Goal: Transaction & Acquisition: Purchase product/service

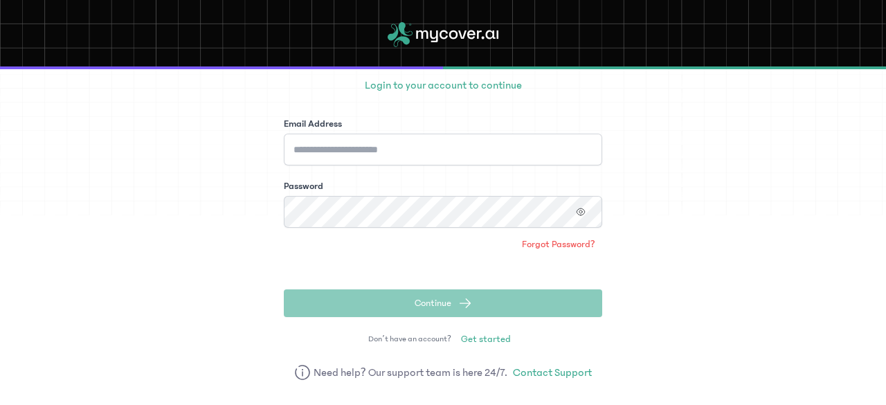
scroll to position [104, 0]
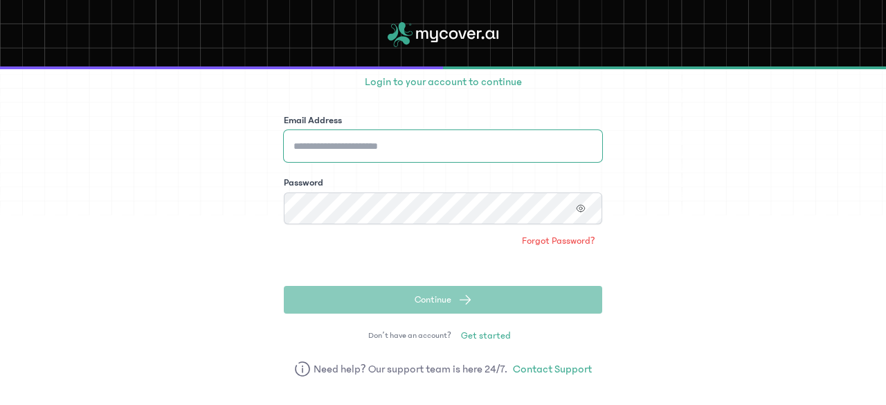
type input "**********"
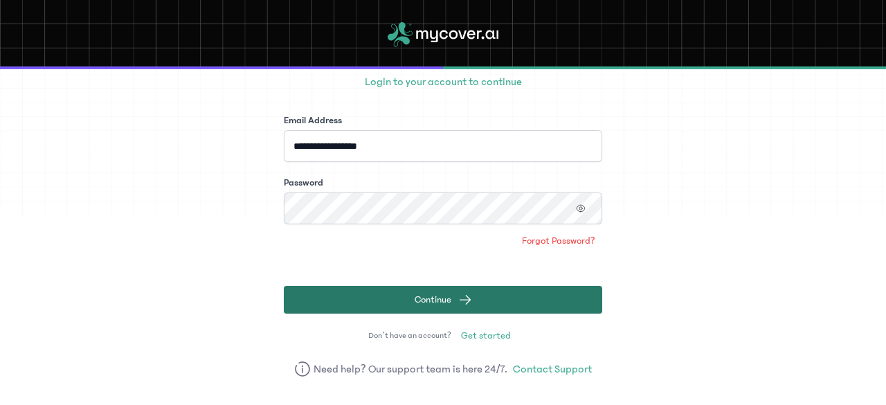
click at [440, 298] on span "Continue" at bounding box center [433, 300] width 37 height 14
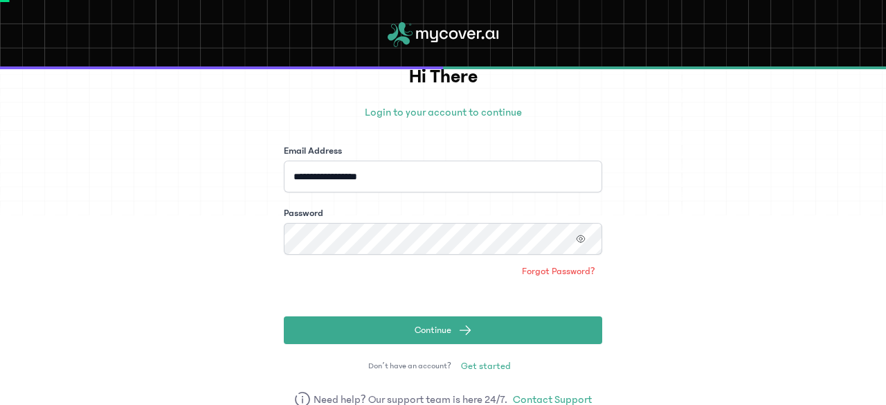
scroll to position [44, 0]
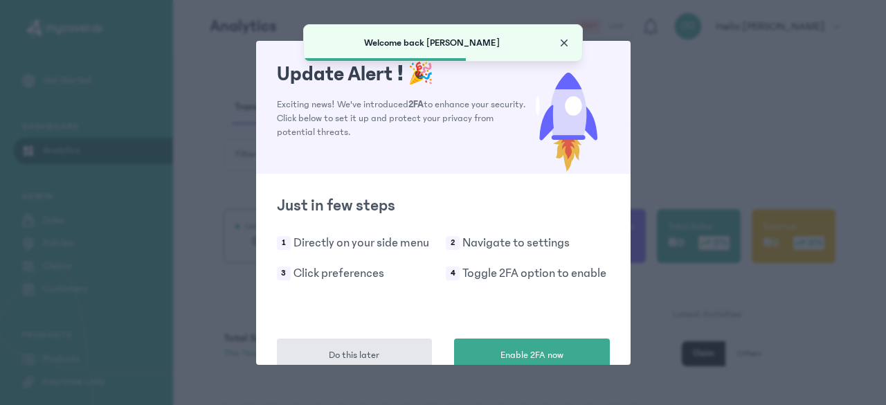
click at [565, 44] on span "Close" at bounding box center [564, 43] width 14 height 14
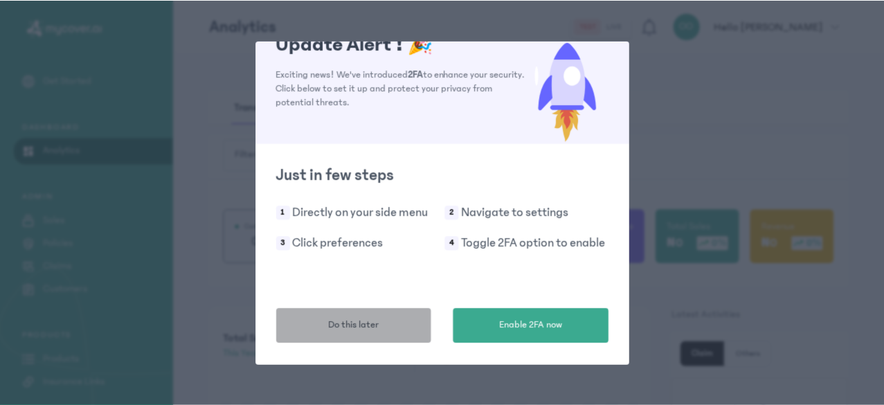
scroll to position [30, 0]
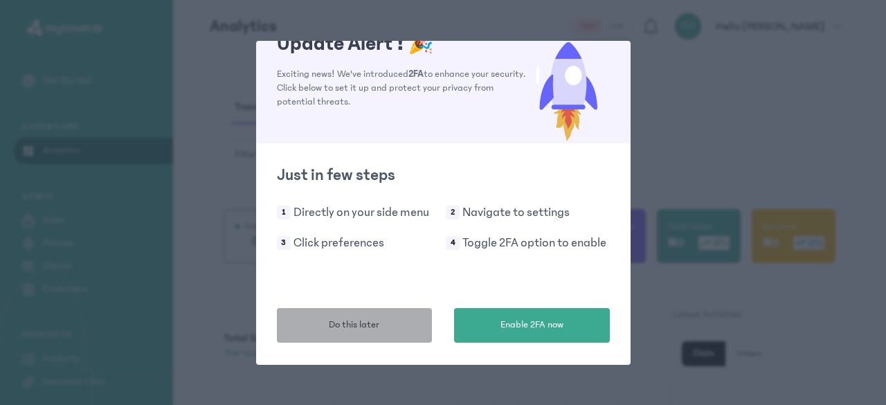
click at [369, 328] on span "Do this later" at bounding box center [354, 325] width 51 height 15
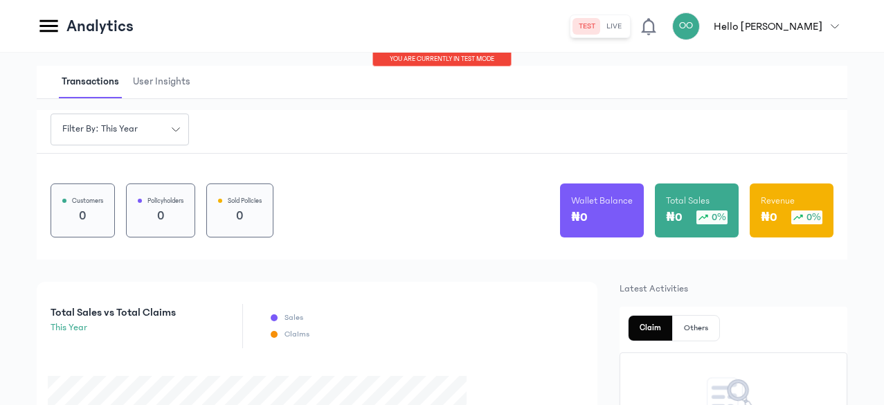
scroll to position [0, 0]
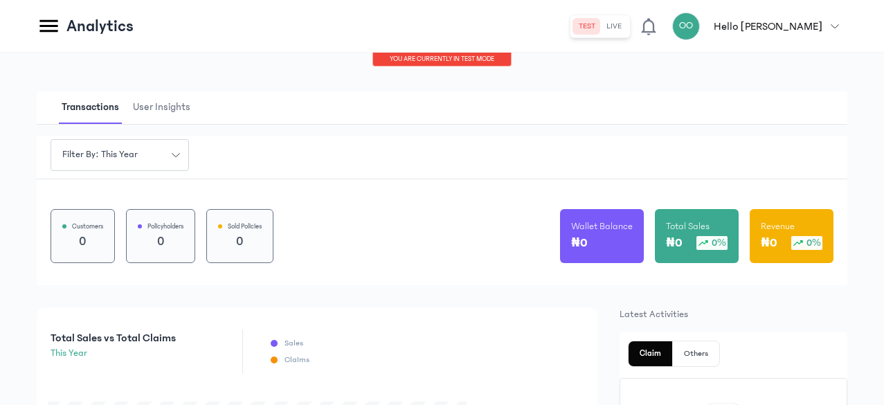
click at [627, 25] on button "live" at bounding box center [614, 26] width 26 height 17
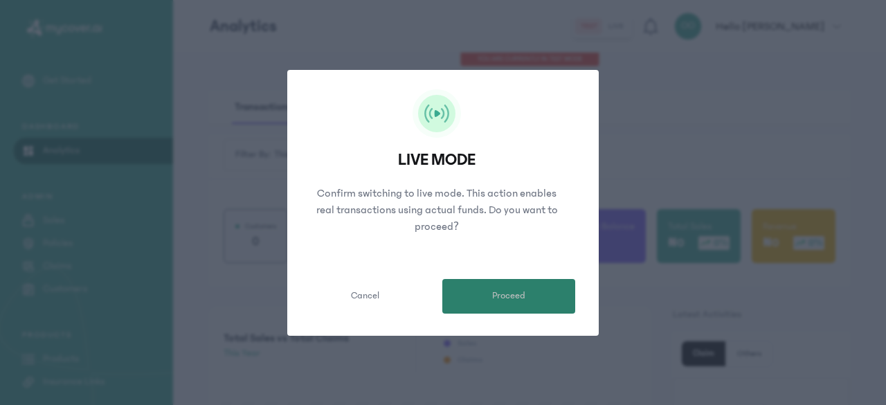
click at [498, 291] on span "Proceed" at bounding box center [508, 296] width 33 height 15
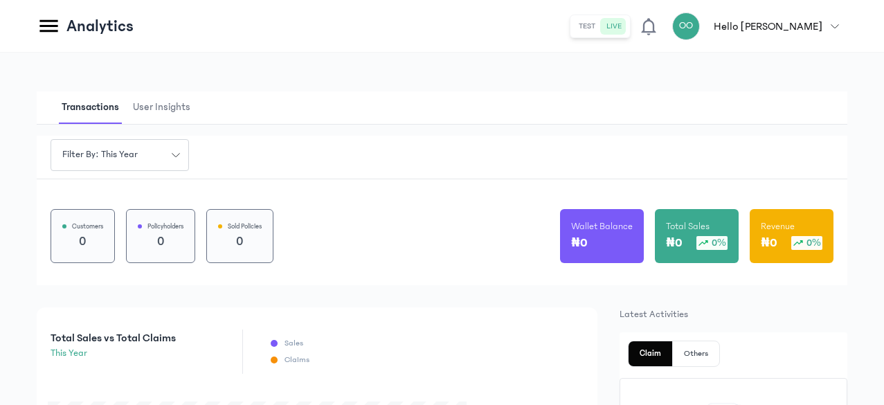
click at [794, 20] on p "Hello [PERSON_NAME]" at bounding box center [767, 26] width 109 height 17
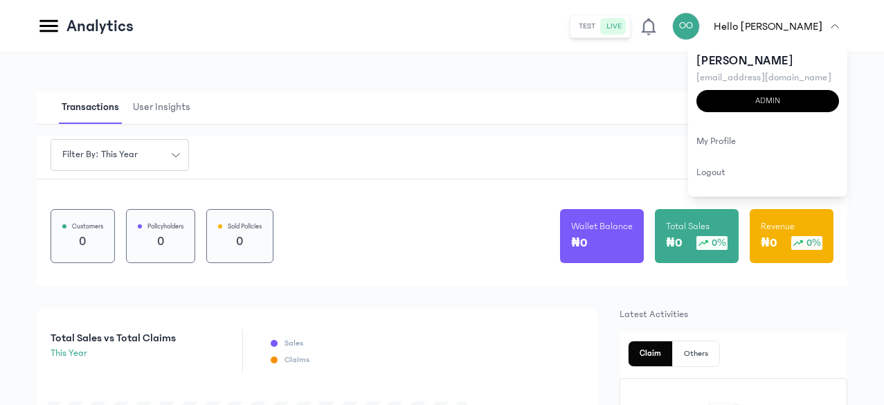
click at [794, 20] on p "Hello [PERSON_NAME]" at bounding box center [767, 26] width 109 height 17
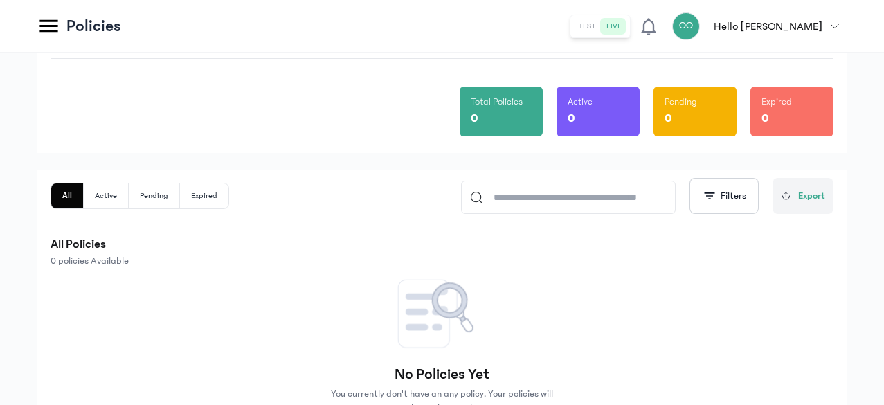
scroll to position [166, 0]
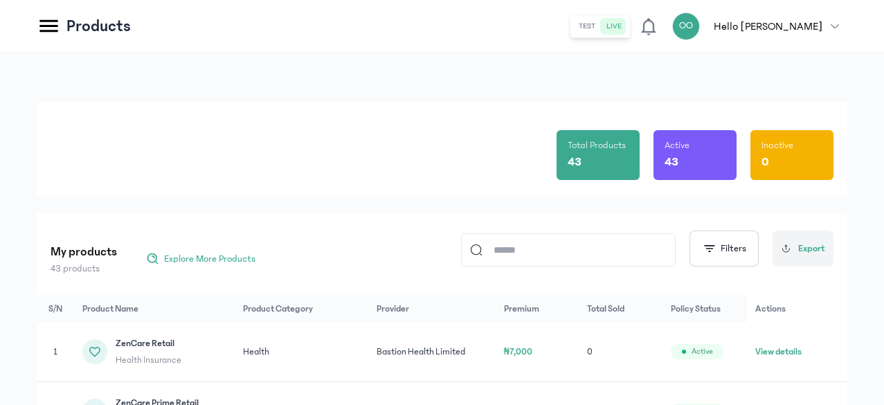
click at [512, 244] on input at bounding box center [574, 250] width 184 height 32
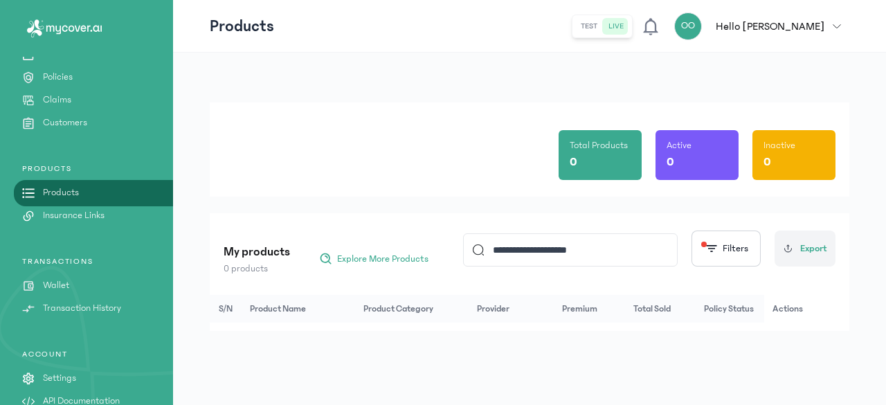
type input "**********"
click at [525, 252] on input "**********" at bounding box center [576, 250] width 184 height 32
click at [82, 189] on link "Products" at bounding box center [86, 192] width 173 height 15
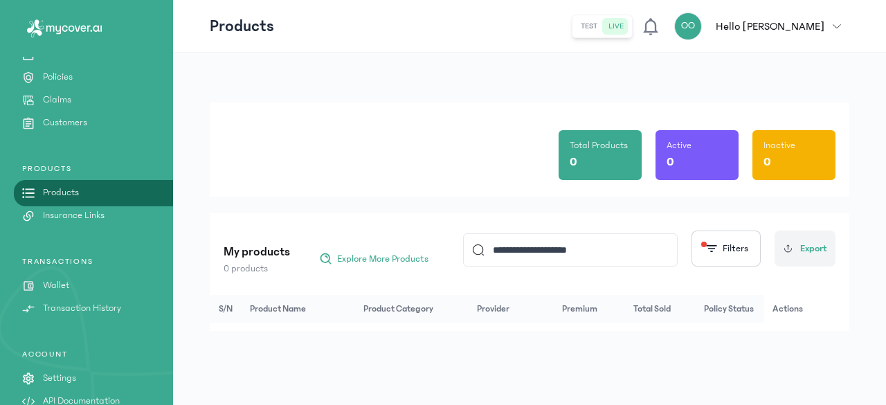
click at [592, 249] on input "**********" at bounding box center [576, 250] width 184 height 32
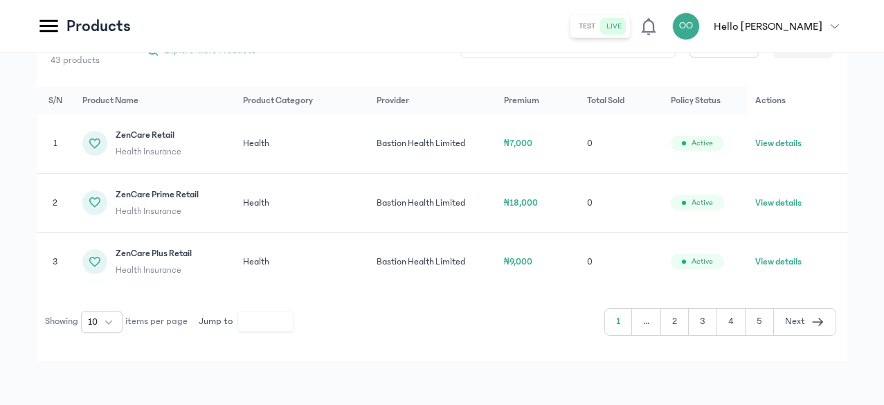
scroll to position [208, 0]
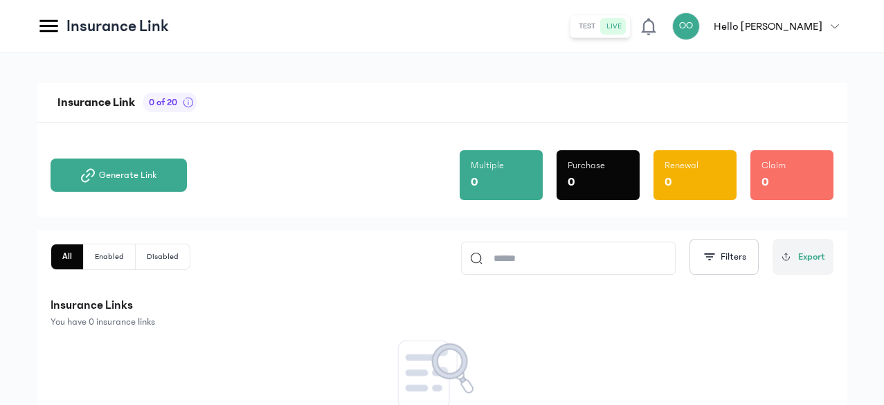
click at [508, 262] on input at bounding box center [574, 258] width 184 height 32
paste input "**********"
type input "**********"
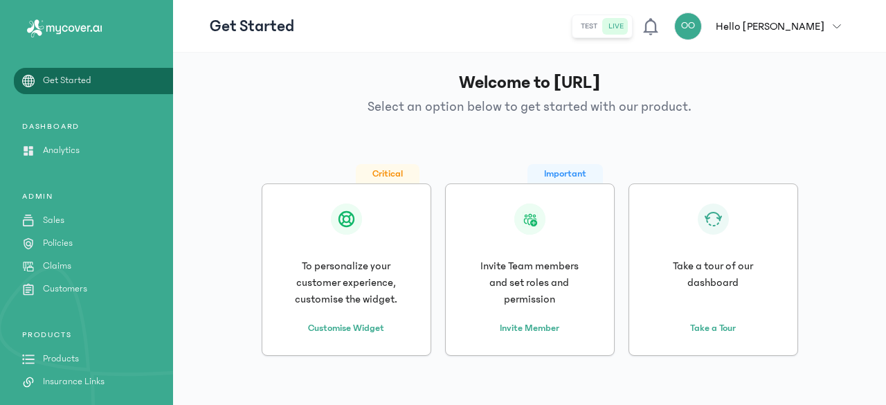
click at [62, 148] on p "Analytics" at bounding box center [61, 150] width 37 height 15
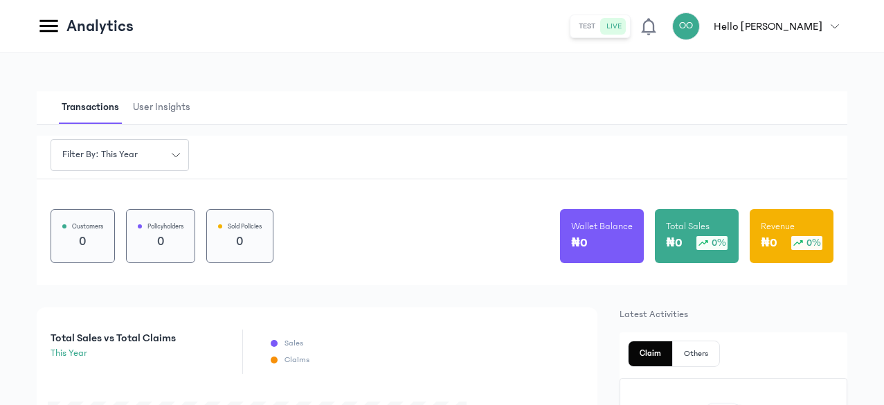
scroll to position [92, 0]
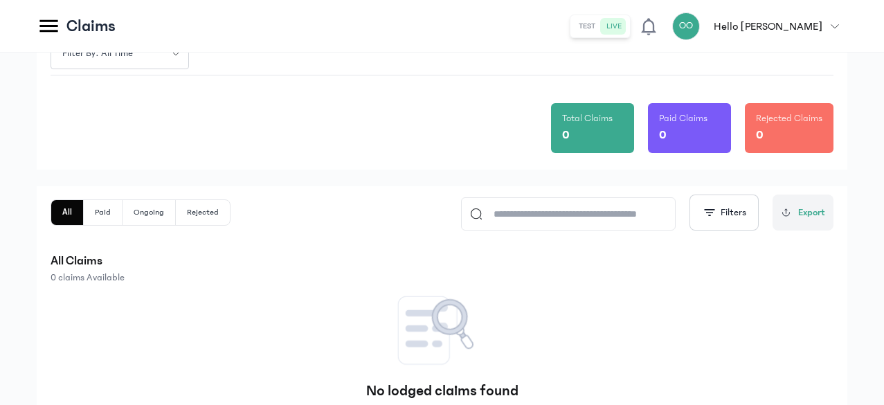
scroll to position [136, 0]
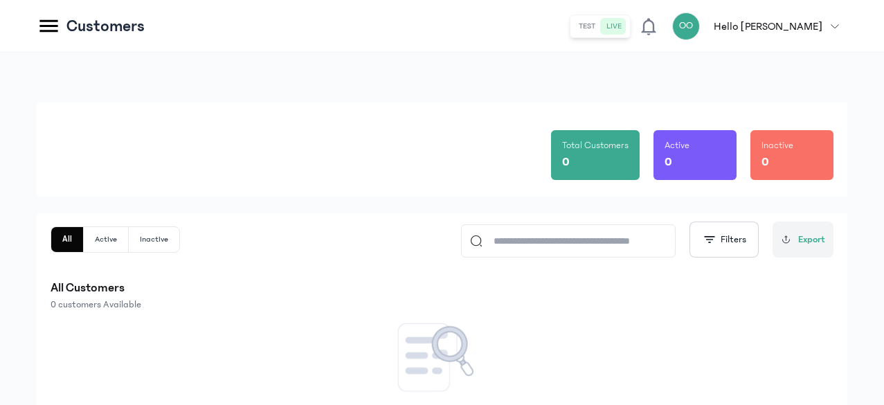
scroll to position [131, 0]
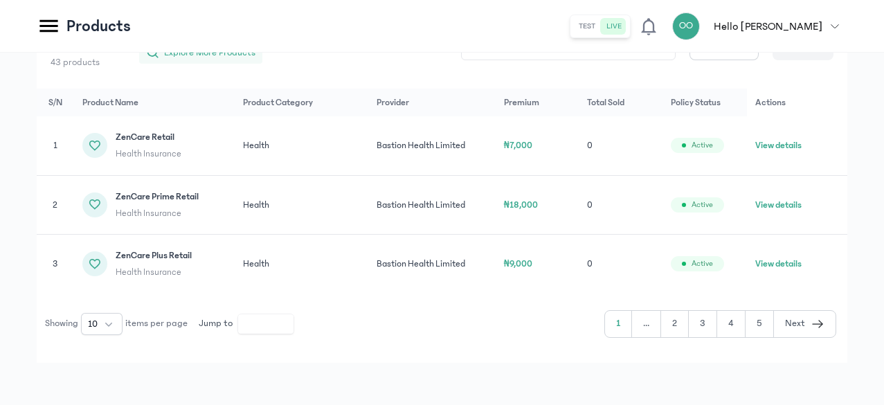
scroll to position [217, 0]
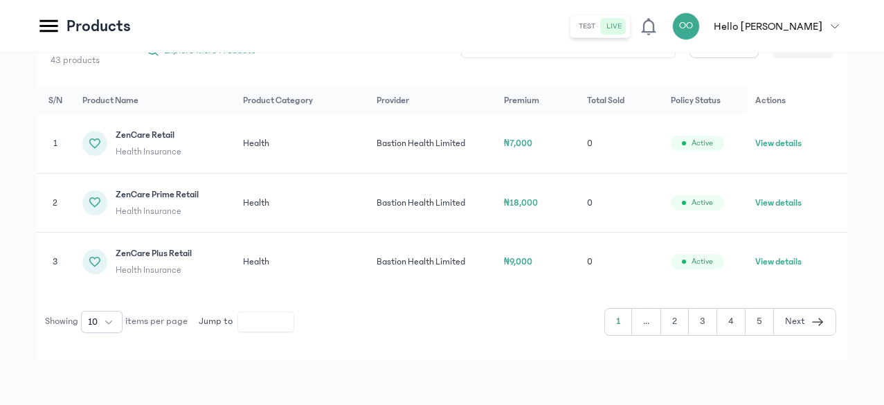
click at [790, 329] on span "Next" at bounding box center [795, 321] width 20 height 15
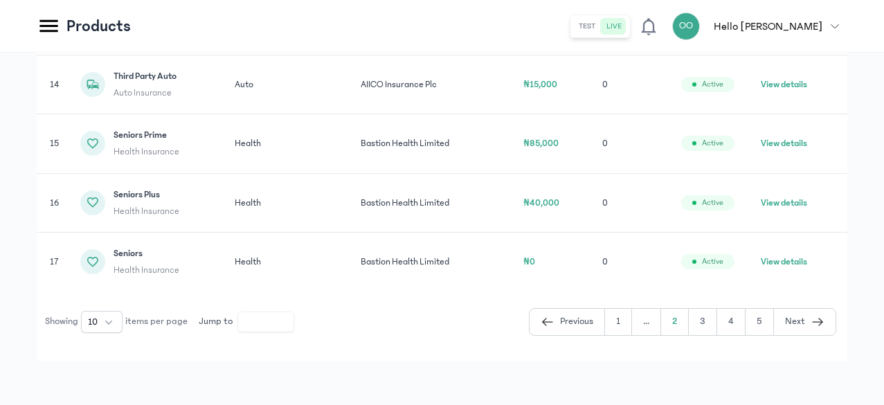
scroll to position [543, 0]
click at [702, 320] on button "3" at bounding box center [703, 322] width 28 height 26
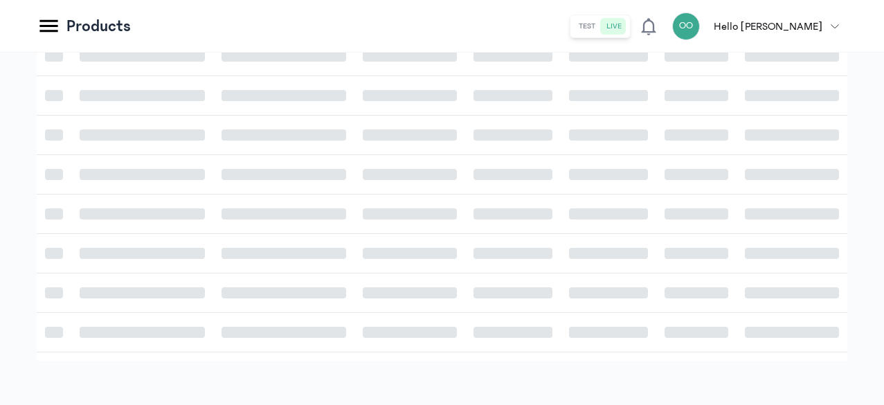
scroll to position [367, 0]
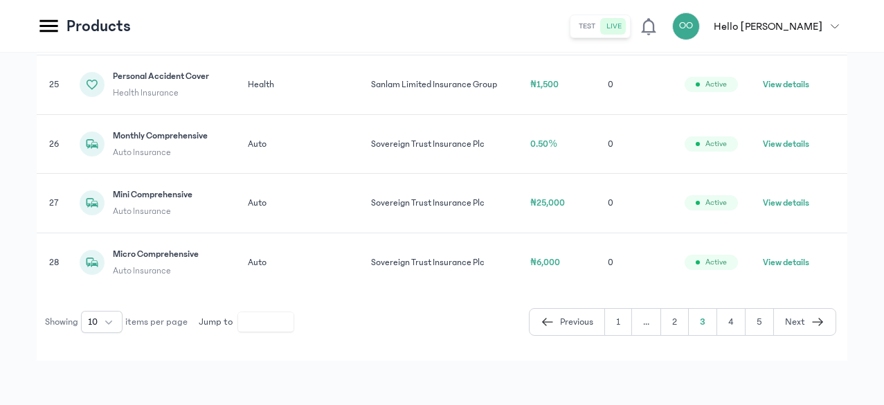
scroll to position [566, 0]
click at [736, 335] on button "4" at bounding box center [731, 322] width 28 height 26
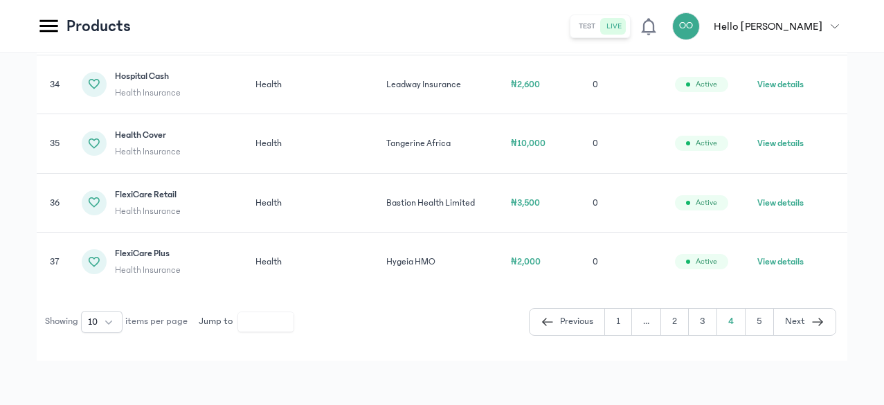
scroll to position [459, 0]
click at [758, 320] on button "5" at bounding box center [759, 322] width 28 height 26
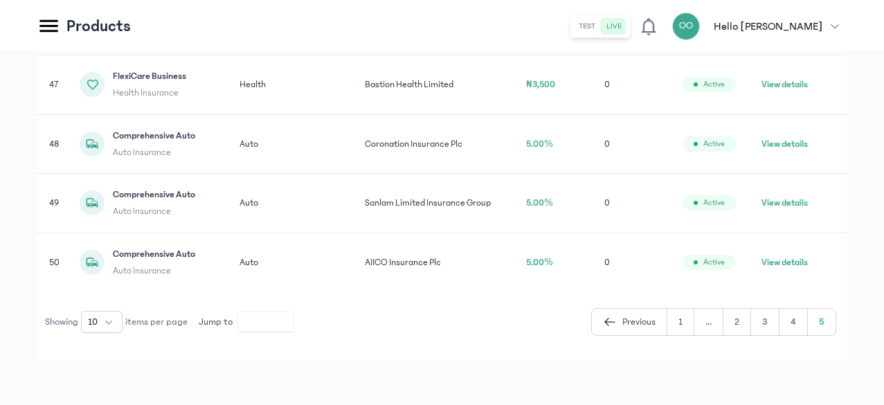
scroll to position [740, 0]
click at [802, 269] on button "View details" at bounding box center [784, 262] width 46 height 14
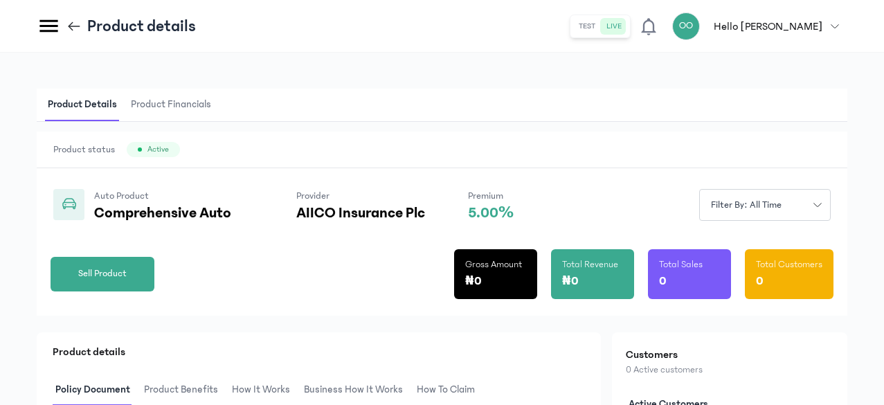
click at [214, 104] on span "Product Financials" at bounding box center [171, 105] width 86 height 33
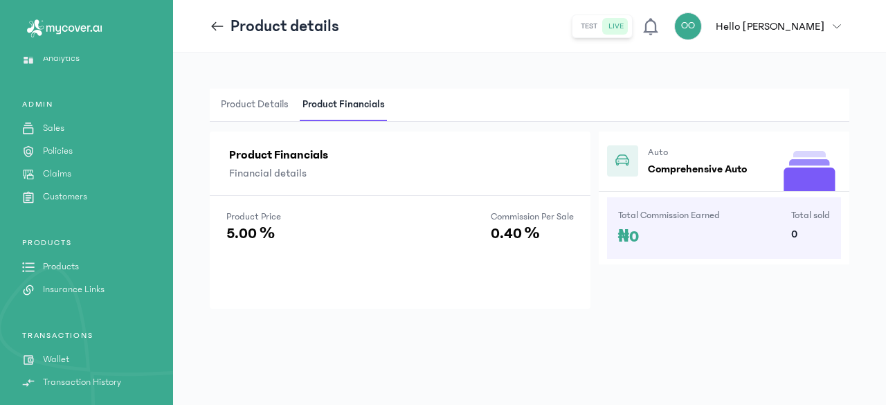
click at [250, 107] on span "Product Details" at bounding box center [254, 105] width 73 height 33
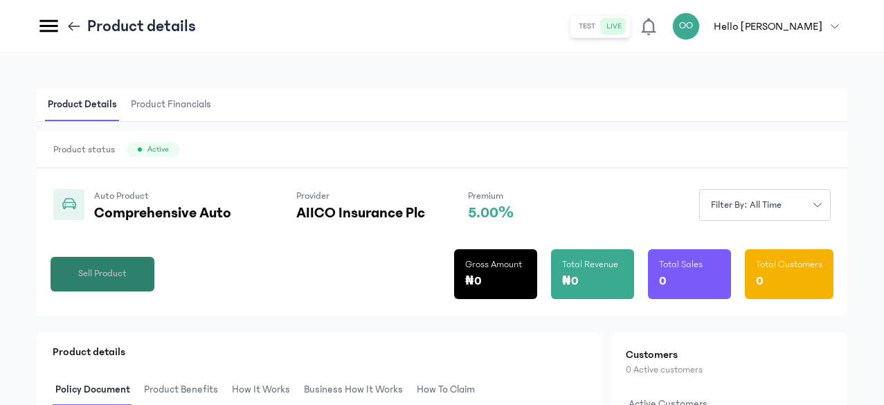
click at [127, 270] on span "Sell Product" at bounding box center [102, 273] width 48 height 15
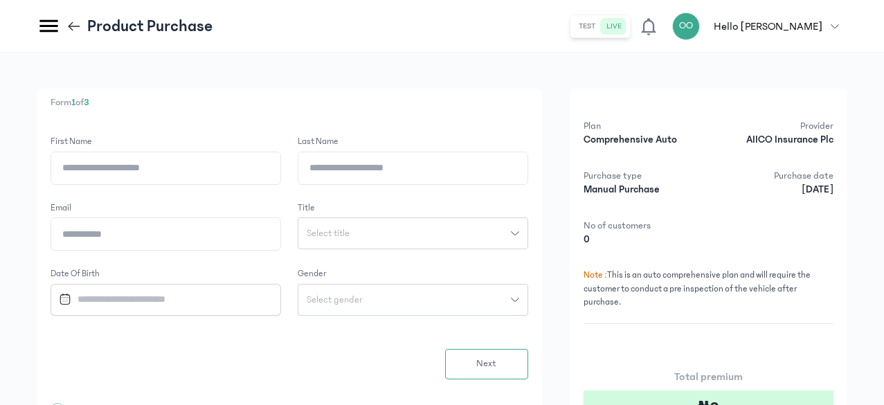
click at [82, 27] on icon at bounding box center [73, 26] width 15 height 15
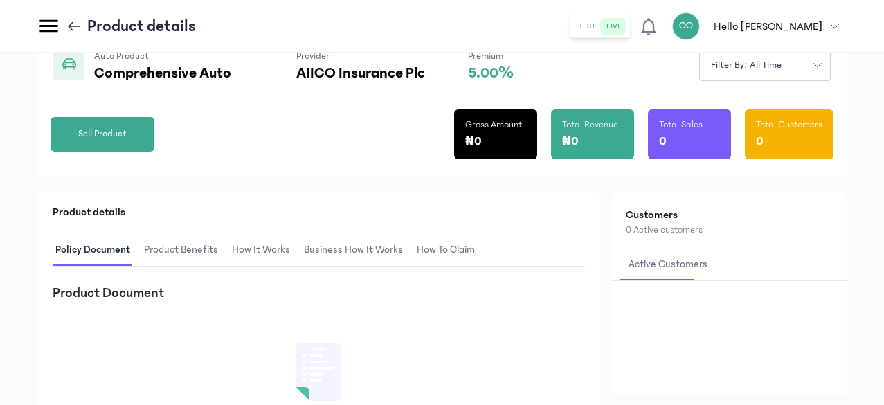
scroll to position [134, 0]
